Goal: Task Accomplishment & Management: Manage account settings

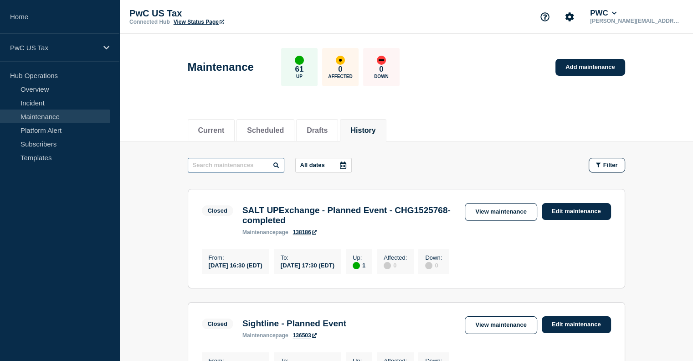
click at [230, 162] on input "text" at bounding box center [236, 165] width 97 height 15
click at [258, 160] on input "text" at bounding box center [236, 165] width 97 height 15
type input "tax docs"
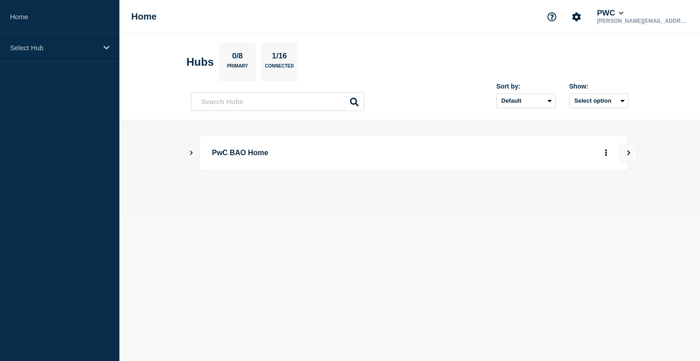
click at [195, 152] on div "PwC BAO Home" at bounding box center [410, 153] width 438 height 36
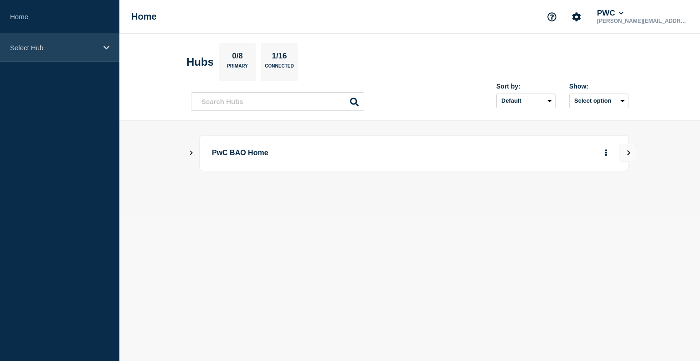
click at [69, 42] on div "Select Hub" at bounding box center [59, 48] width 119 height 28
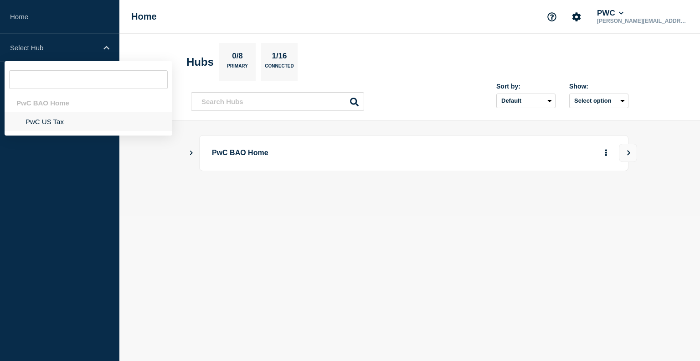
click at [57, 120] on li "PwC US Tax" at bounding box center [89, 121] width 168 height 19
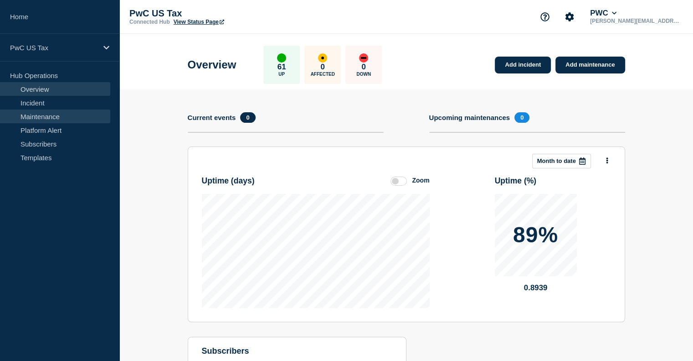
click at [48, 116] on link "Maintenance" at bounding box center [55, 116] width 110 height 14
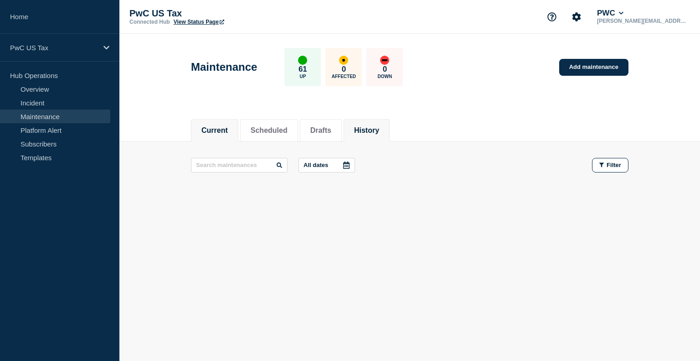
click at [379, 126] on button "History" at bounding box center [366, 130] width 25 height 8
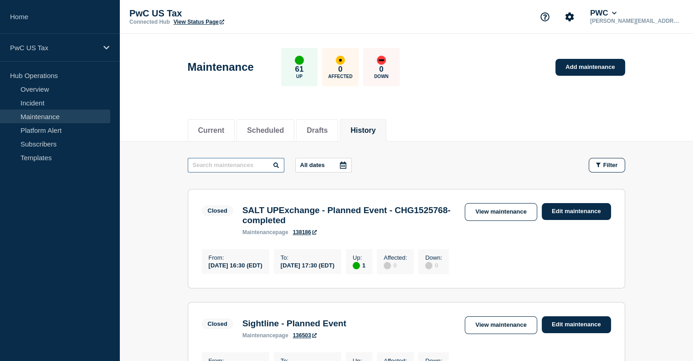
click at [223, 165] on input "text" at bounding box center [236, 165] width 97 height 15
type input "Tax Docs"
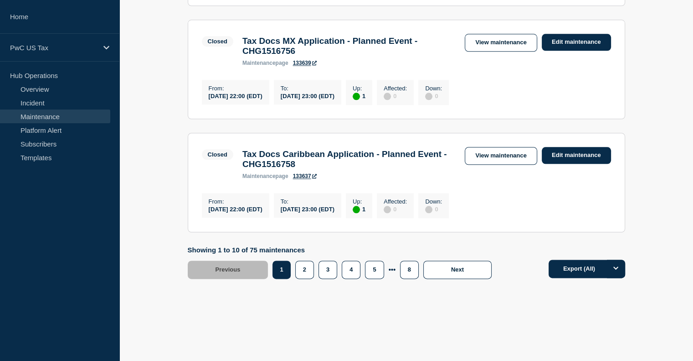
scroll to position [1078, 0]
click at [305, 279] on button "2" at bounding box center [304, 269] width 19 height 18
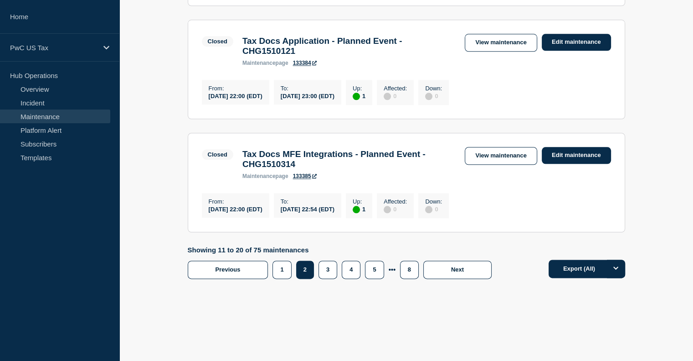
scroll to position [1098, 0]
click at [326, 279] on button "3" at bounding box center [328, 269] width 19 height 18
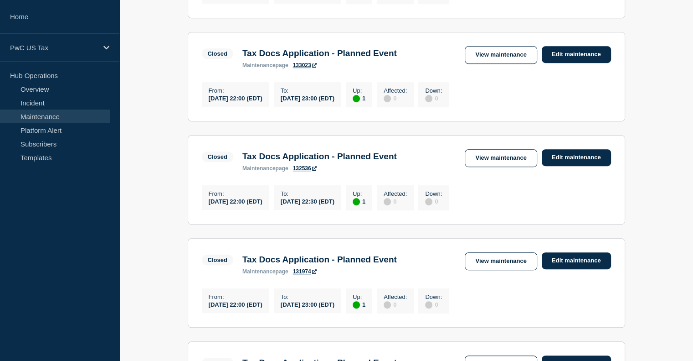
scroll to position [496, 0]
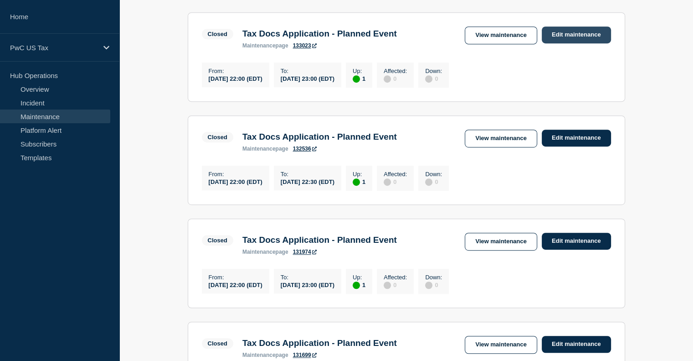
click at [559, 43] on link "Edit maintenance" at bounding box center [576, 34] width 69 height 17
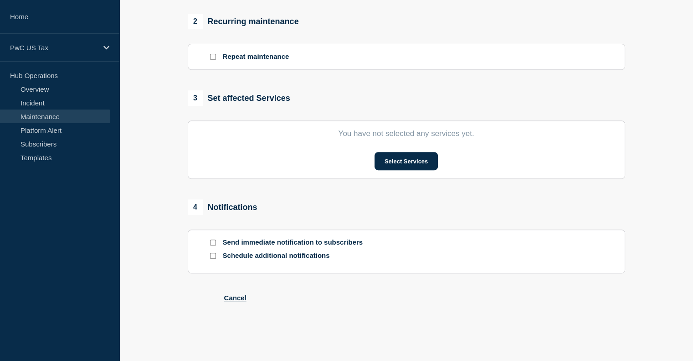
type input "Tax Docs Application - Planned Event"
type input "2025-08-15"
type input "22:00"
type input "2025-08-15"
type input "23:00"
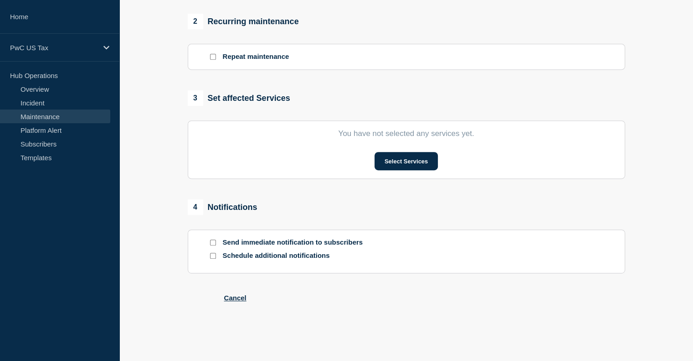
checkbox input "true"
checkbox input "false"
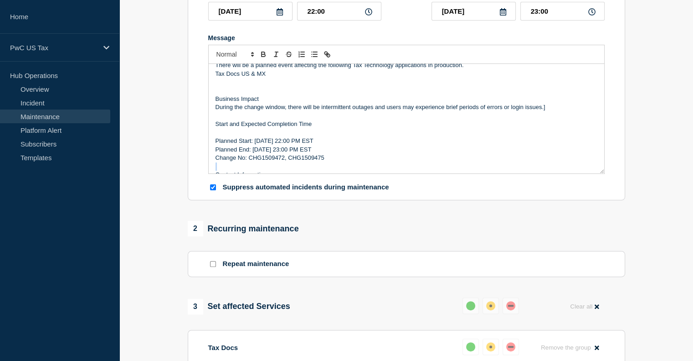
scroll to position [10, 0]
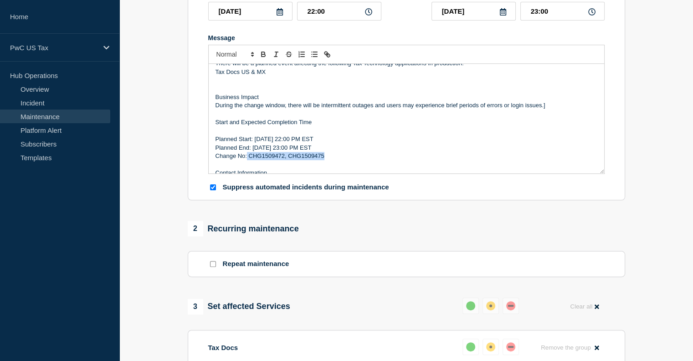
drag, startPoint x: 328, startPoint y: 170, endPoint x: 247, endPoint y: 162, distance: 81.5
click at [247, 160] on p "Change No: CHG1509472, CHG1509475" at bounding box center [407, 156] width 382 height 8
click at [264, 160] on p "Change No: CHG1509472, CHG1509475" at bounding box center [407, 156] width 382 height 8
drag, startPoint x: 249, startPoint y: 160, endPoint x: 325, endPoint y: 163, distance: 75.7
click at [325, 160] on p "Change No: CHG1509472, CHG1509475" at bounding box center [407, 156] width 382 height 8
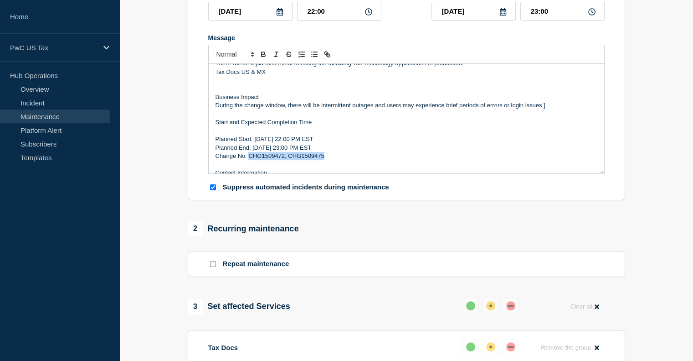
copy p "CHG1509472, CHG1509475"
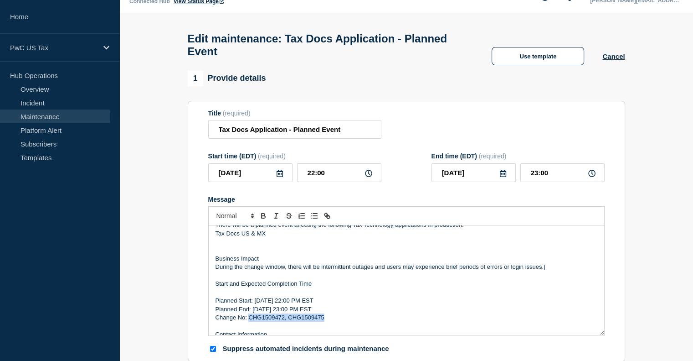
scroll to position [19, 0]
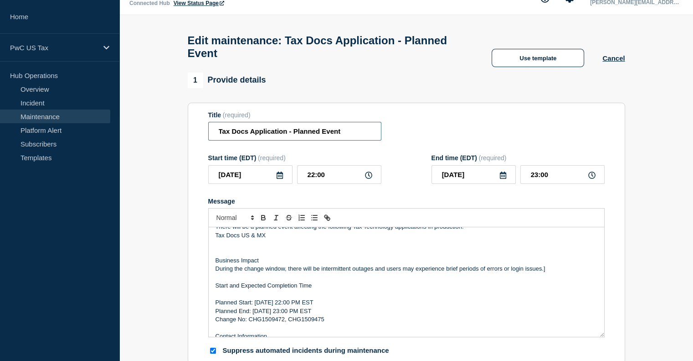
click at [353, 138] on input "Tax Docs Application - Planned Event" at bounding box center [294, 131] width 173 height 19
paste input "CHG1509472, CHG1509475"
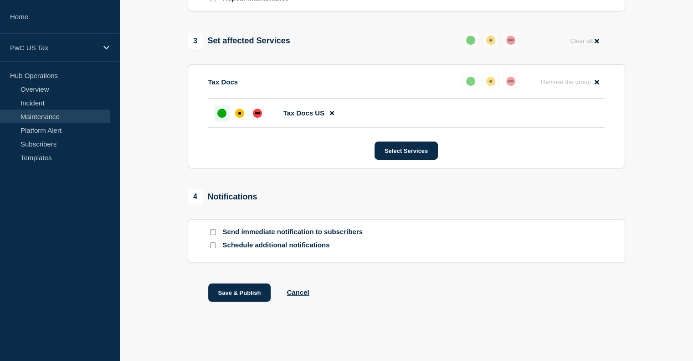
scroll to position [454, 0]
type input "Tax Docs Application - Planned Event - CHG1509472, CHG1509475"
click at [238, 292] on button "Save & Publish" at bounding box center [239, 292] width 63 height 18
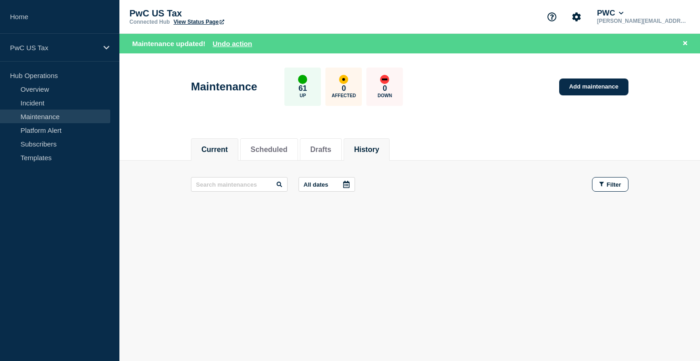
click at [379, 150] on button "History" at bounding box center [366, 149] width 25 height 8
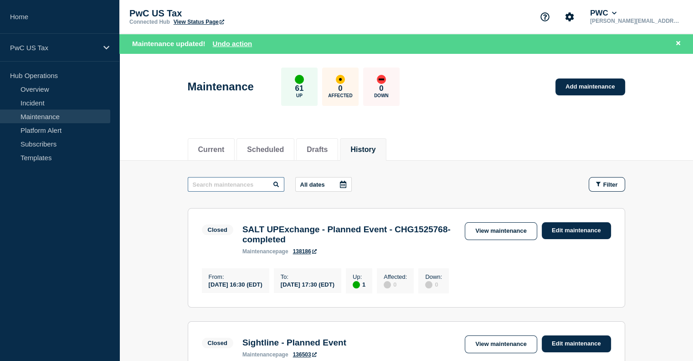
click at [211, 186] on input "text" at bounding box center [236, 184] width 97 height 15
type input "tax docs"
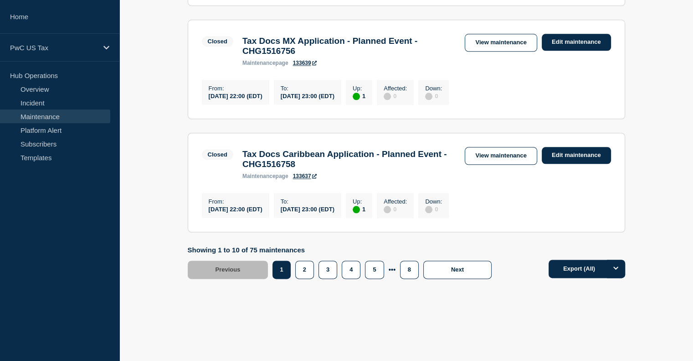
scroll to position [1112, 0]
click at [308, 272] on button "2" at bounding box center [304, 269] width 19 height 18
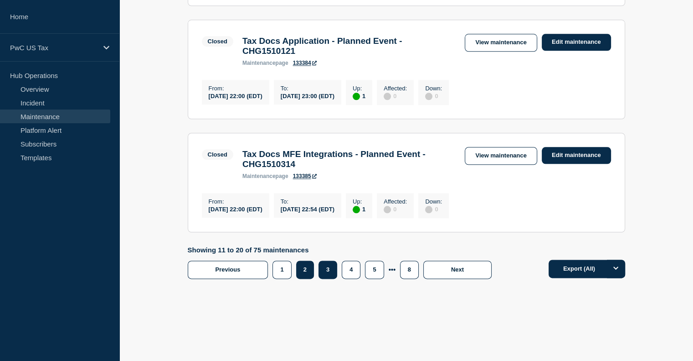
click at [327, 279] on button "3" at bounding box center [328, 269] width 19 height 18
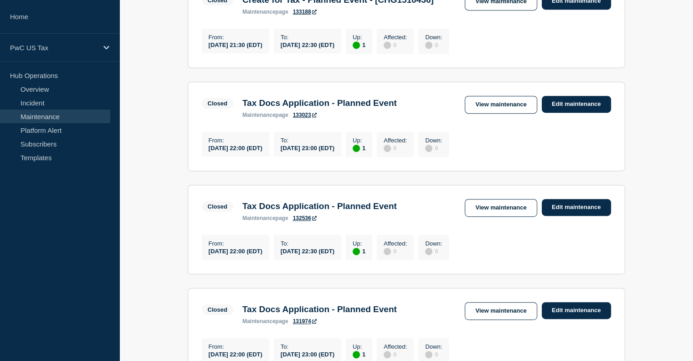
scroll to position [428, 0]
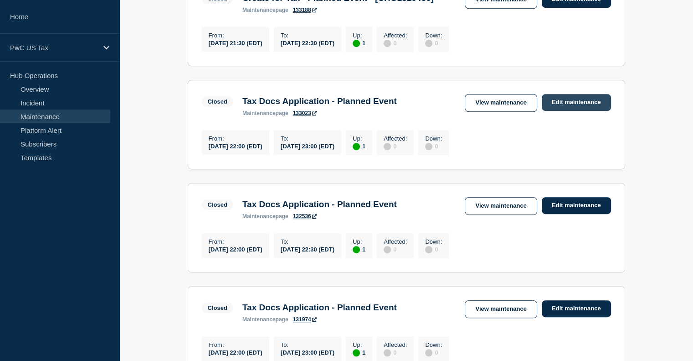
click at [564, 111] on link "Edit maintenance" at bounding box center [576, 102] width 69 height 17
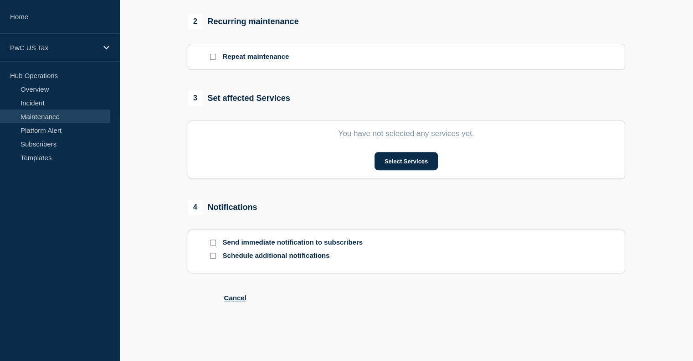
type input "Tax Docs Application - Planned Event - CHG1509472, CHG1509475"
type input "2025-08-15"
type input "22:00"
type input "2025-08-15"
type input "23:00"
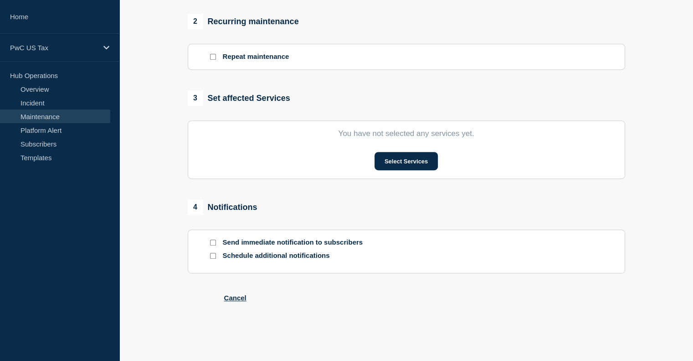
checkbox input "true"
checkbox input "false"
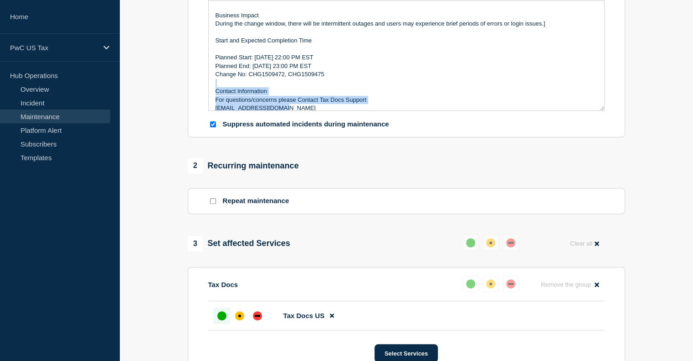
scroll to position [31, 0]
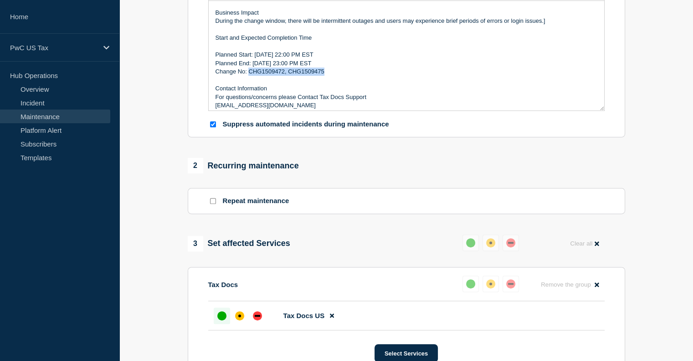
drag, startPoint x: 325, startPoint y: 109, endPoint x: 248, endPoint y: 79, distance: 82.3
click at [248, 76] on p "Change No: CHG1509472, CHG1509475" at bounding box center [407, 71] width 382 height 8
copy p "CHG1509472, CHG1509475"
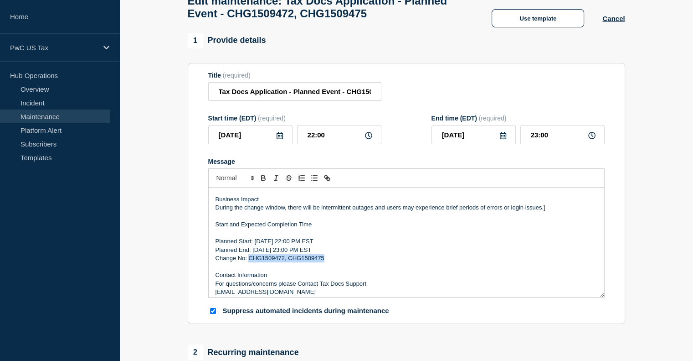
scroll to position [55, 0]
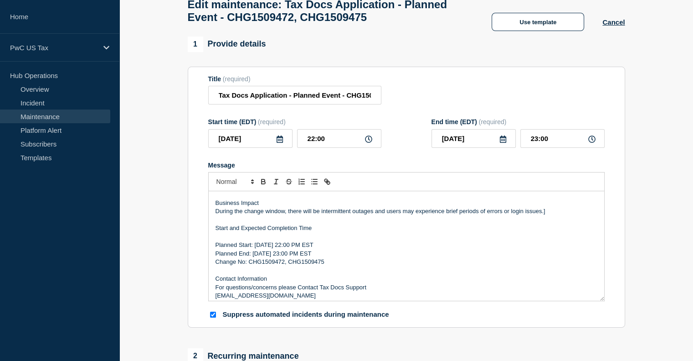
click at [404, 95] on div "Title (required) Tax Docs Application - Planned Event - CHG1509472, CHG1509475" at bounding box center [406, 90] width 397 height 30
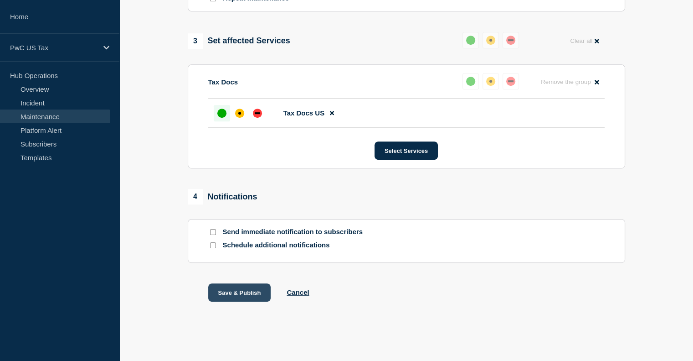
click at [249, 292] on button "Save & Publish" at bounding box center [239, 292] width 63 height 18
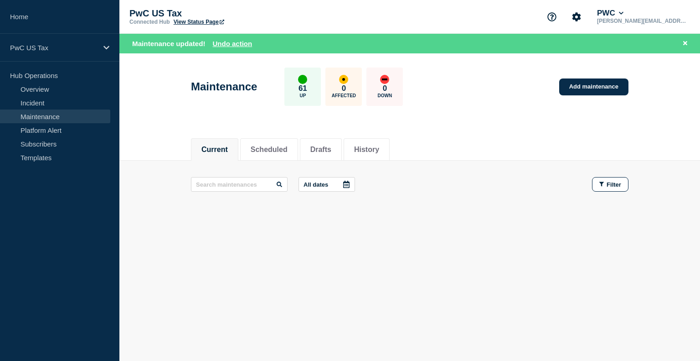
click at [380, 162] on main "All dates Filter" at bounding box center [409, 183] width 581 height 47
click at [379, 156] on li "History" at bounding box center [367, 149] width 46 height 22
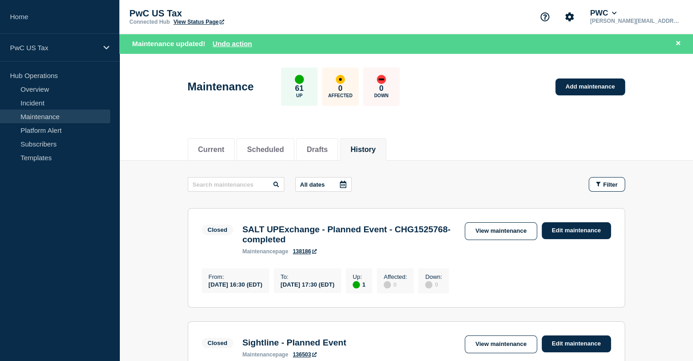
click at [215, 185] on input "text" at bounding box center [236, 184] width 97 height 15
type input "tax docs"
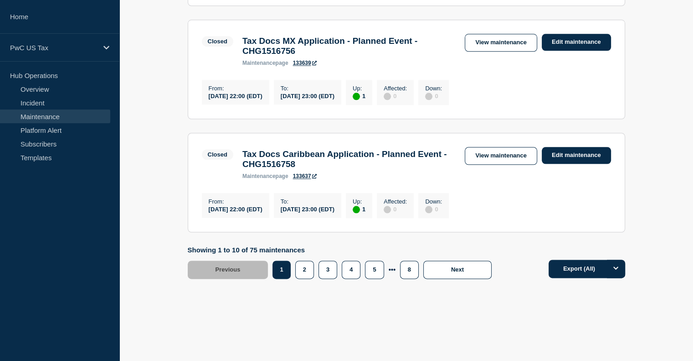
scroll to position [1112, 0]
click at [305, 271] on button "2" at bounding box center [304, 269] width 19 height 18
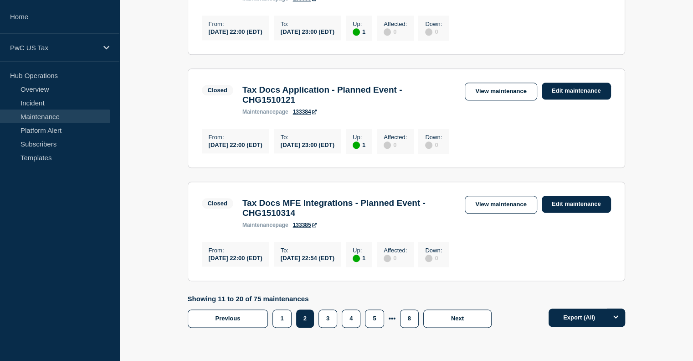
scroll to position [1121, 0]
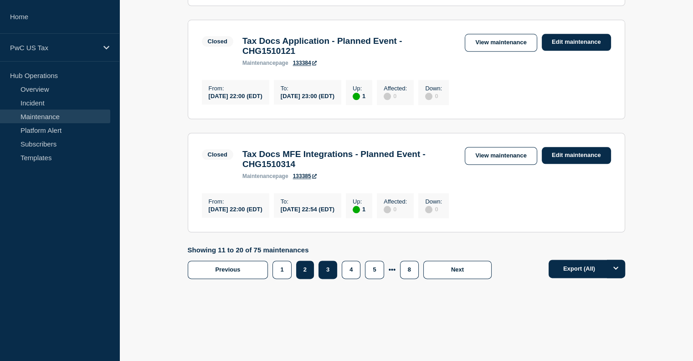
click at [324, 274] on button "3" at bounding box center [328, 269] width 19 height 18
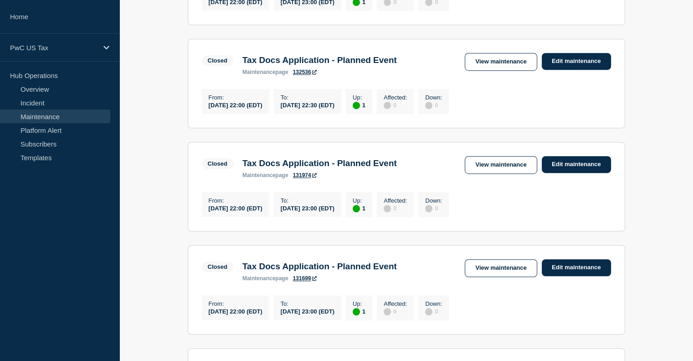
scroll to position [554, 0]
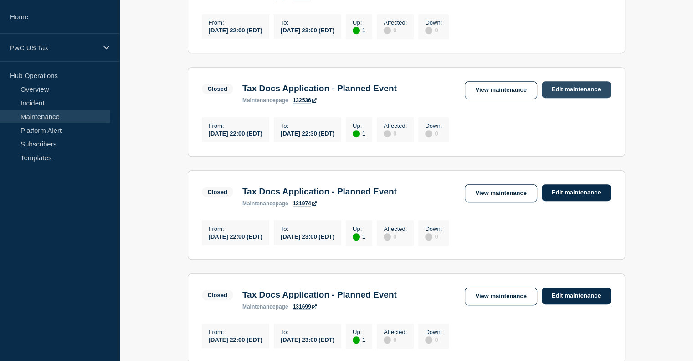
click at [560, 98] on link "Edit maintenance" at bounding box center [576, 89] width 69 height 17
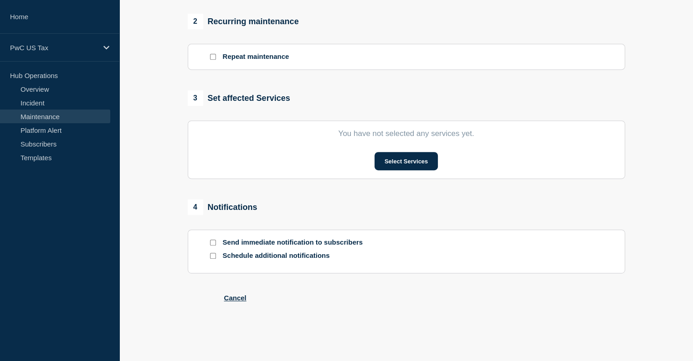
type input "Tax Docs Application - Planned Event"
type input "2025-08-07"
type input "22:00"
type input "2025-08-07"
type input "22:30"
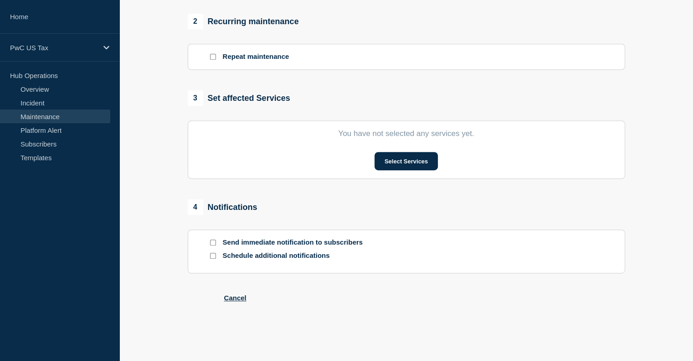
checkbox input "true"
checkbox input "false"
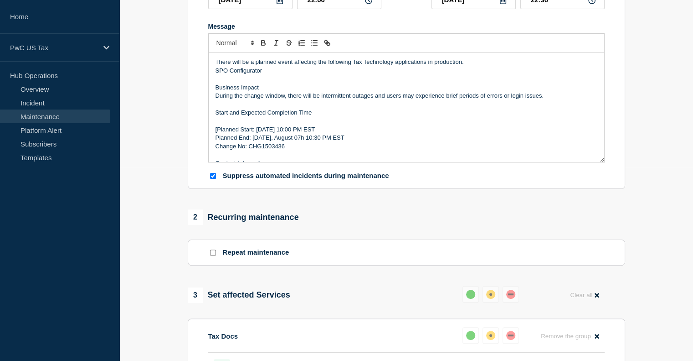
scroll to position [192, 0]
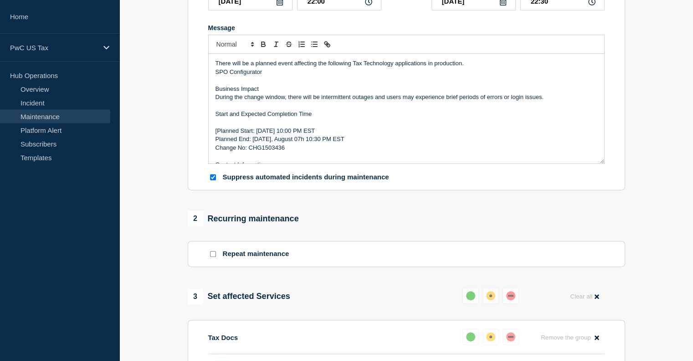
click at [274, 152] on p "Change No: CHG1503436" at bounding box center [407, 148] width 382 height 8
copy p "CHG1503436"
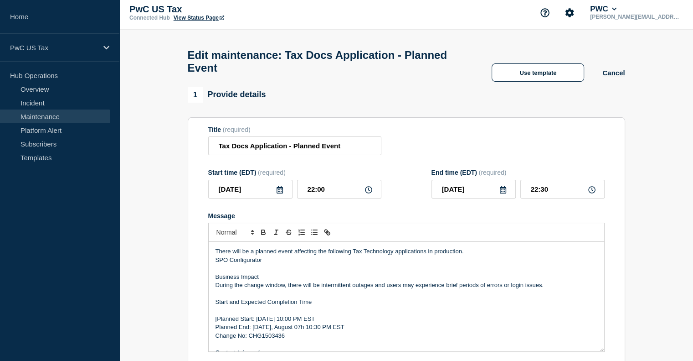
scroll to position [3, 0]
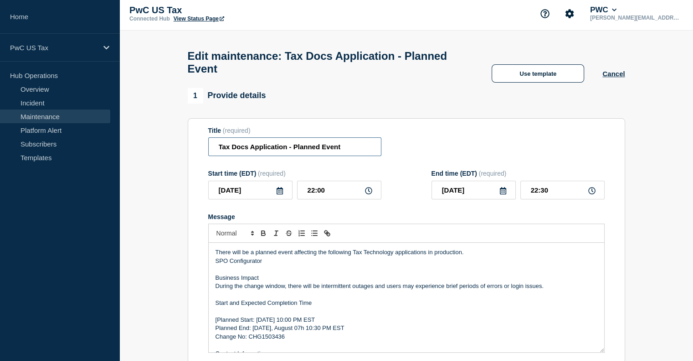
click at [349, 155] on input "Tax Docs Application - Planned Event" at bounding box center [294, 146] width 173 height 19
paste input "CHG1503436"
click at [235, 154] on input "Tax Docs Application - Planned Event - CHG1503436" at bounding box center [294, 146] width 173 height 19
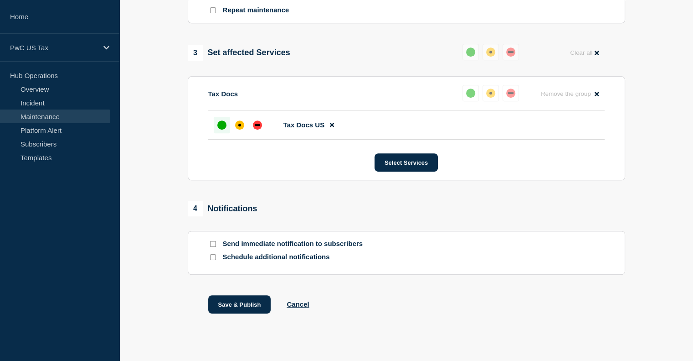
scroll to position [454, 0]
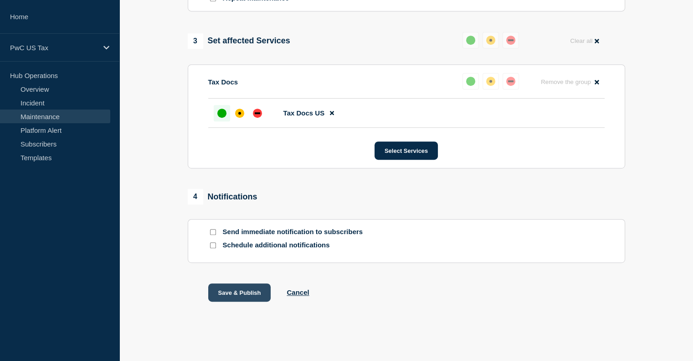
type input "Tax Docs Application - Planned Event - CHG1503436"
click at [249, 291] on button "Save & Publish" at bounding box center [239, 292] width 63 height 18
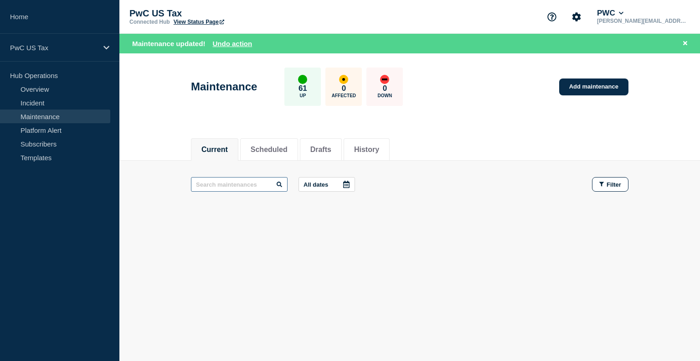
click at [209, 186] on input "text" at bounding box center [239, 184] width 97 height 15
type input "t"
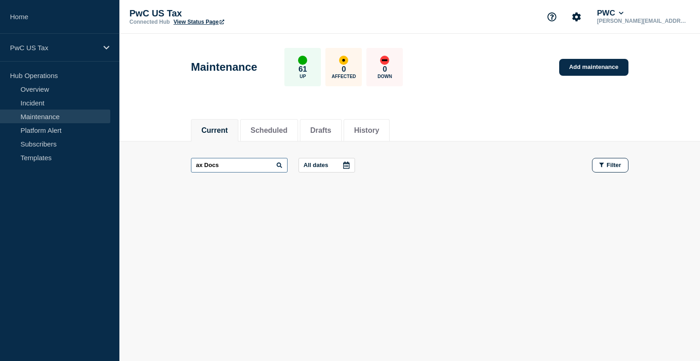
click at [197, 164] on input "ax Docs" at bounding box center [239, 165] width 97 height 15
type input "tax Docs"
click at [379, 126] on button "History" at bounding box center [366, 130] width 25 height 8
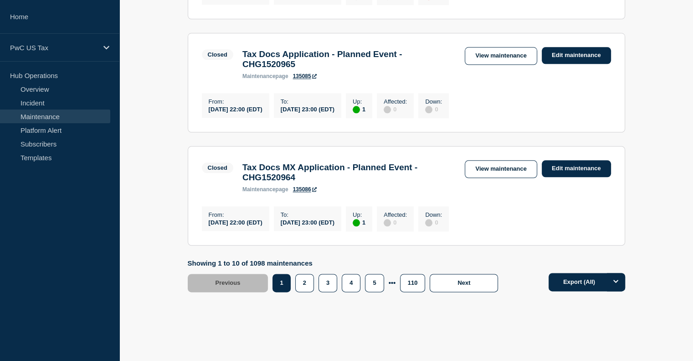
scroll to position [1110, 0]
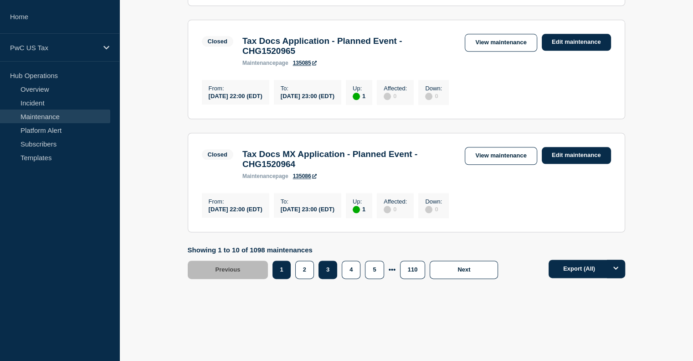
click at [325, 271] on button "3" at bounding box center [328, 269] width 19 height 18
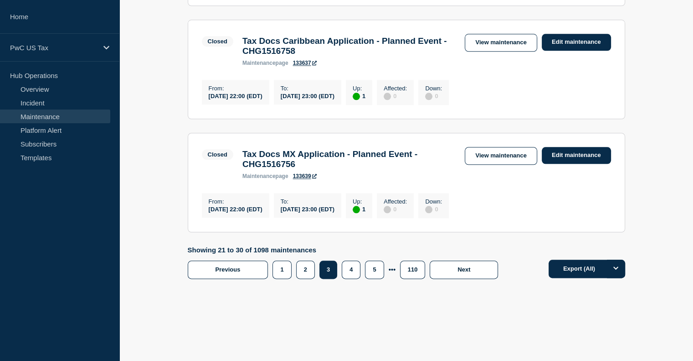
scroll to position [1076, 0]
click at [351, 267] on button "4" at bounding box center [351, 269] width 19 height 18
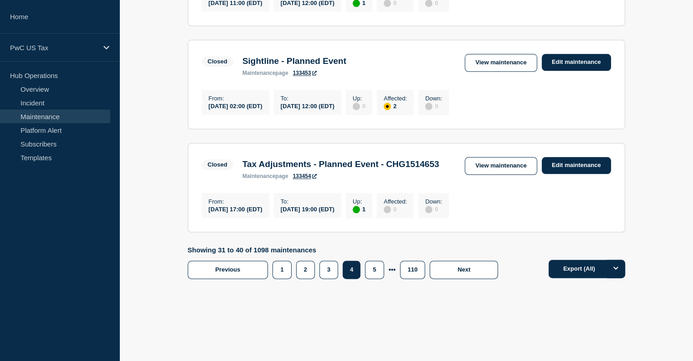
scroll to position [1110, 0]
click at [375, 275] on button "5" at bounding box center [374, 269] width 19 height 18
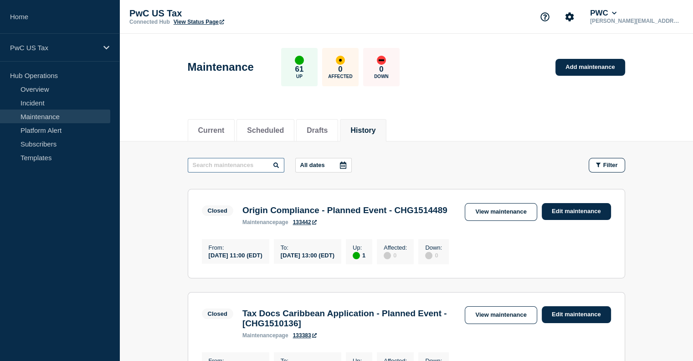
drag, startPoint x: 248, startPoint y: 158, endPoint x: 244, endPoint y: 160, distance: 4.7
click at [244, 160] on input "text" at bounding box center [236, 165] width 97 height 15
type input "tax docs"
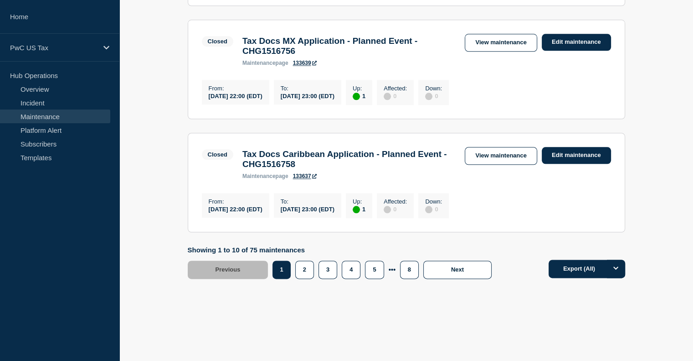
scroll to position [1107, 0]
click at [303, 272] on button "2" at bounding box center [304, 269] width 19 height 18
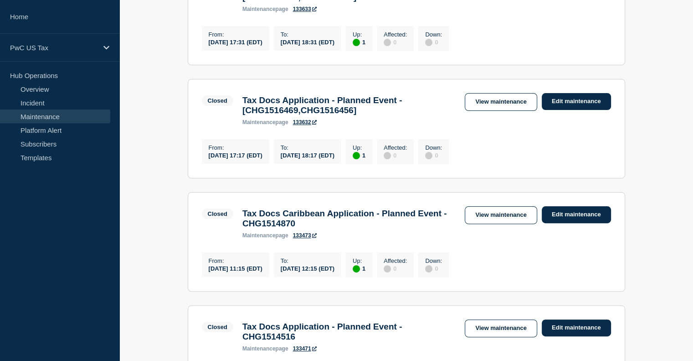
scroll to position [1121, 0]
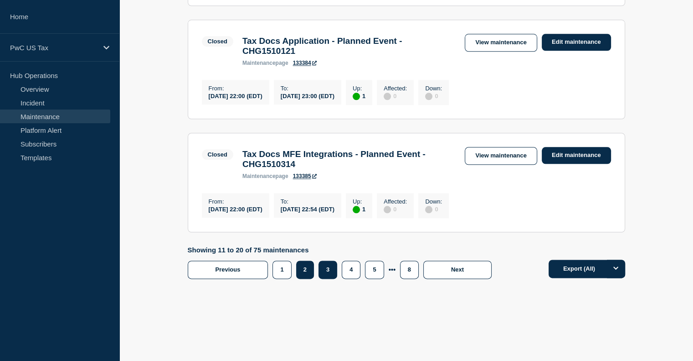
click at [327, 269] on button "3" at bounding box center [328, 269] width 19 height 18
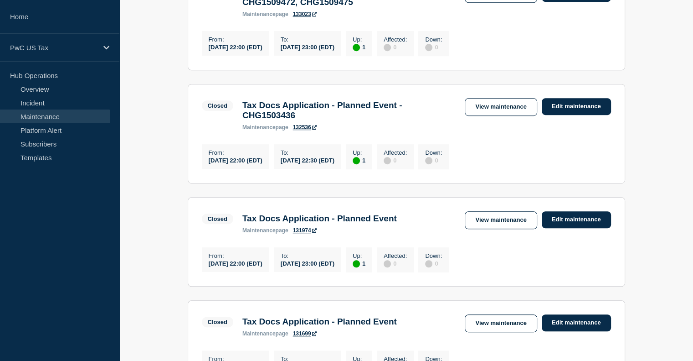
scroll to position [536, 0]
